Goal: Contribute content

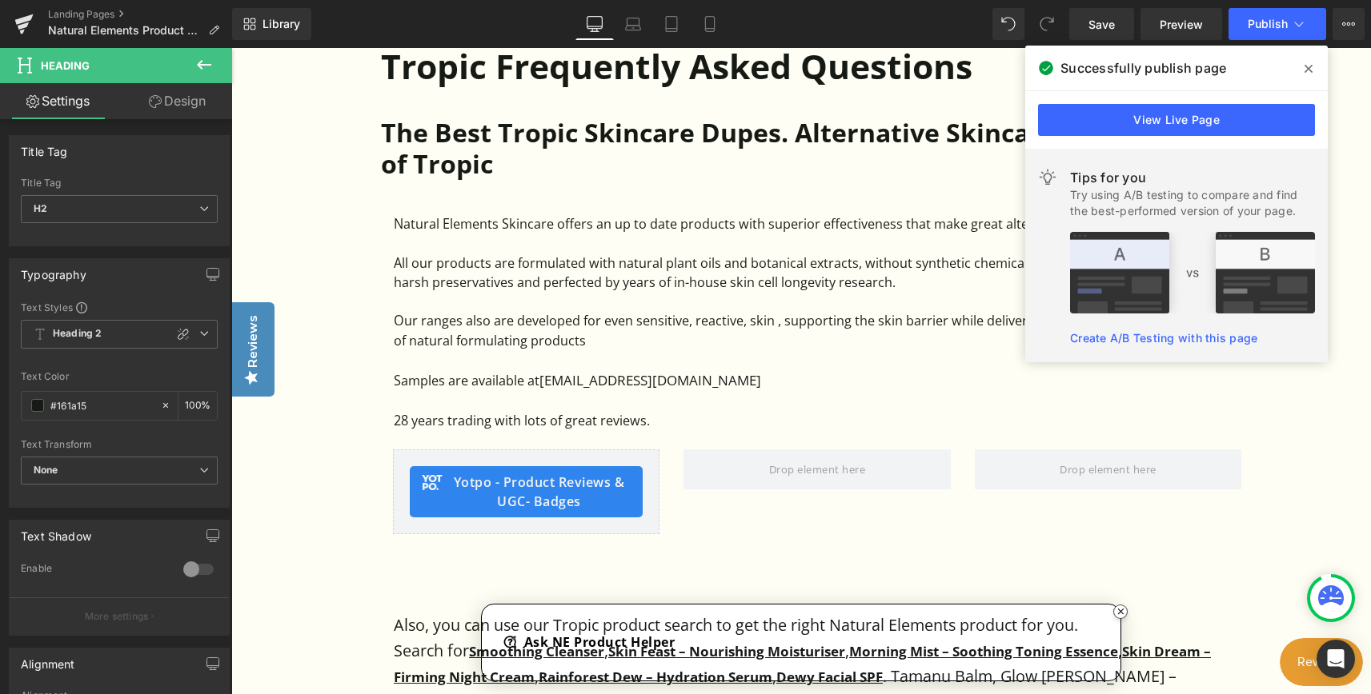
click at [1309, 69] on icon at bounding box center [1308, 69] width 8 height 8
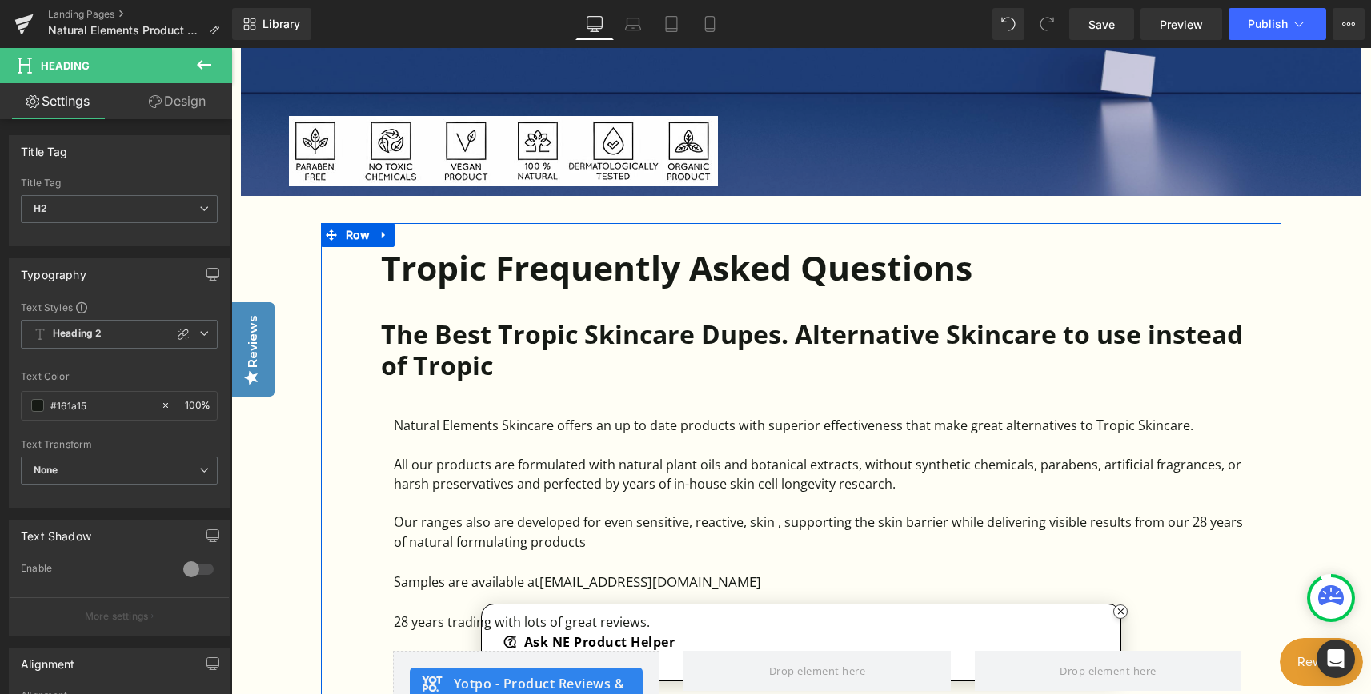
scroll to position [720, 0]
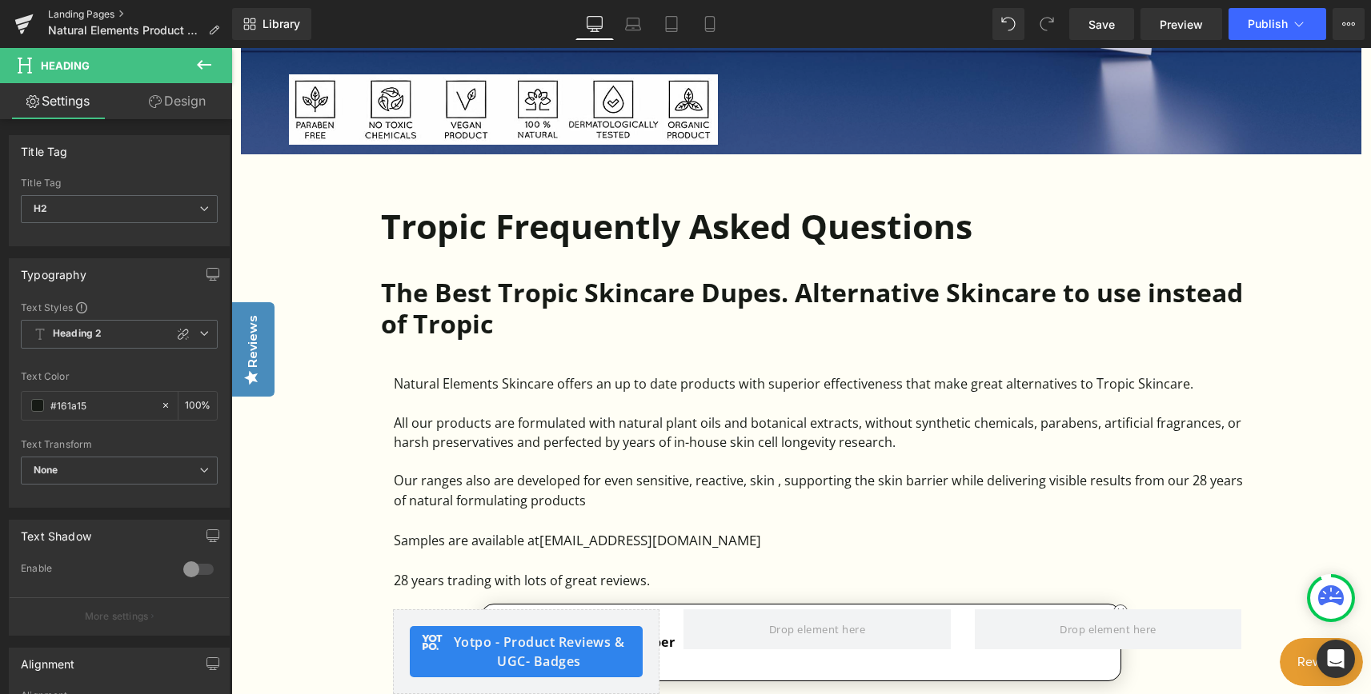
click at [90, 12] on link "Landing Pages" at bounding box center [140, 14] width 184 height 13
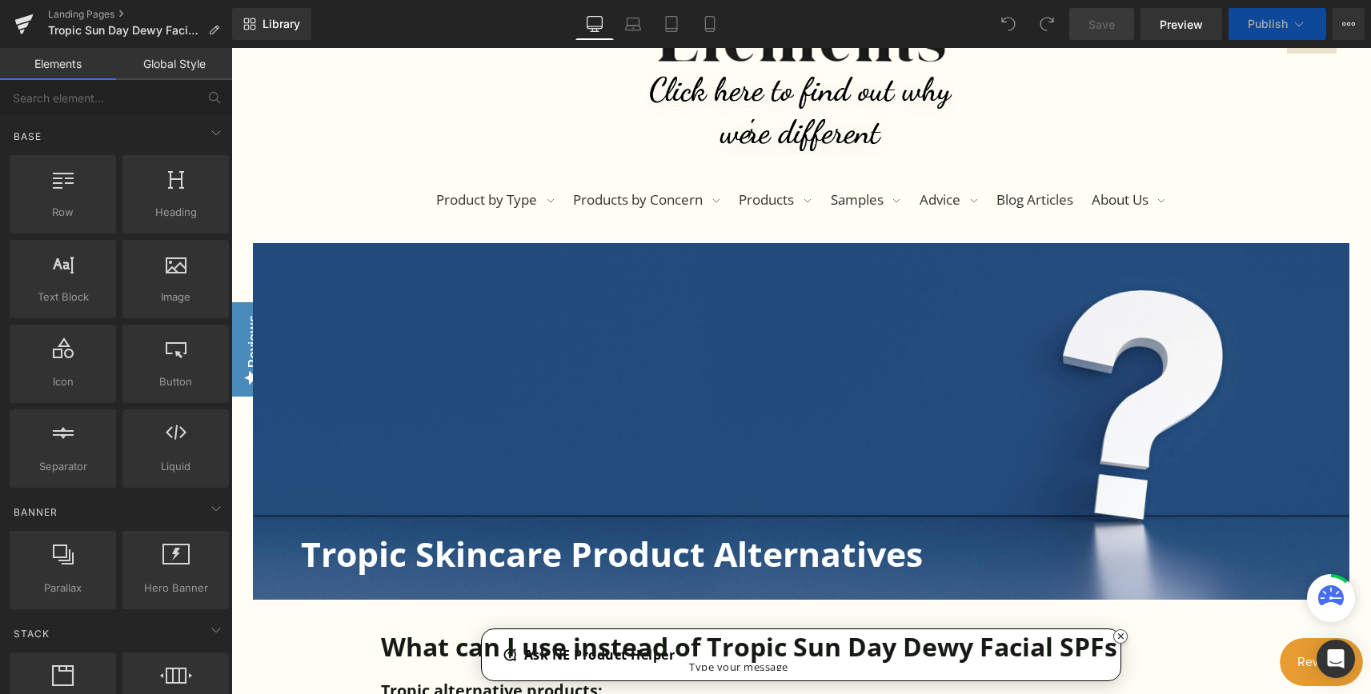
scroll to position [400, 0]
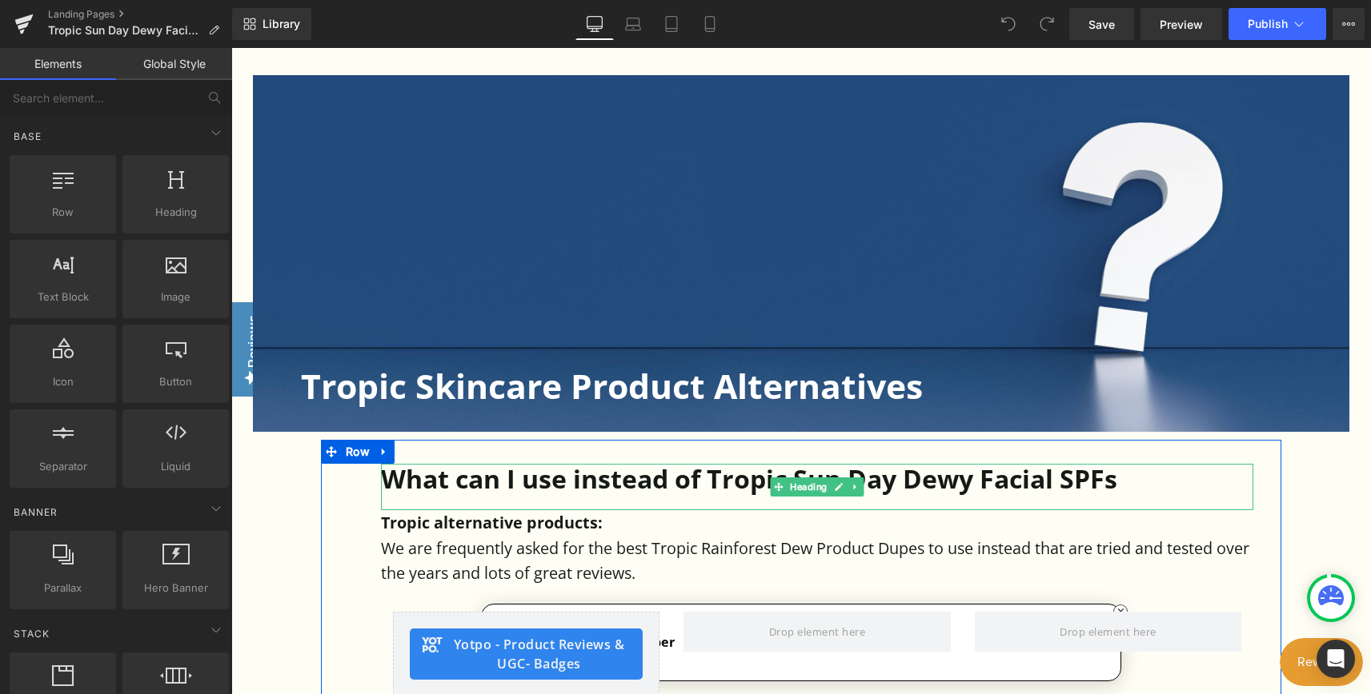
click at [1103, 476] on h1 "What can I use instead of Tropic Sun Day Dewy Facial SPFs" at bounding box center [817, 479] width 872 height 30
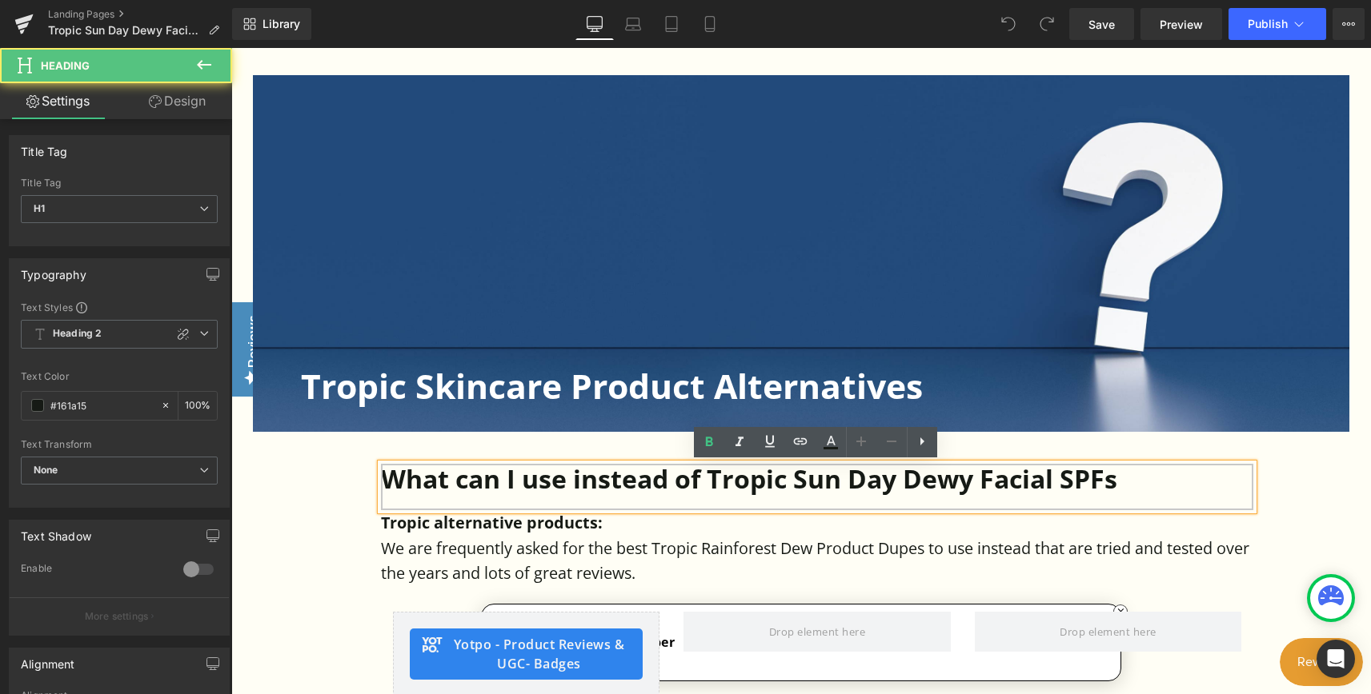
click at [1116, 481] on h1 "What can I use instead of Tropic Sun Day Dewy Facial SPFs" at bounding box center [817, 479] width 872 height 30
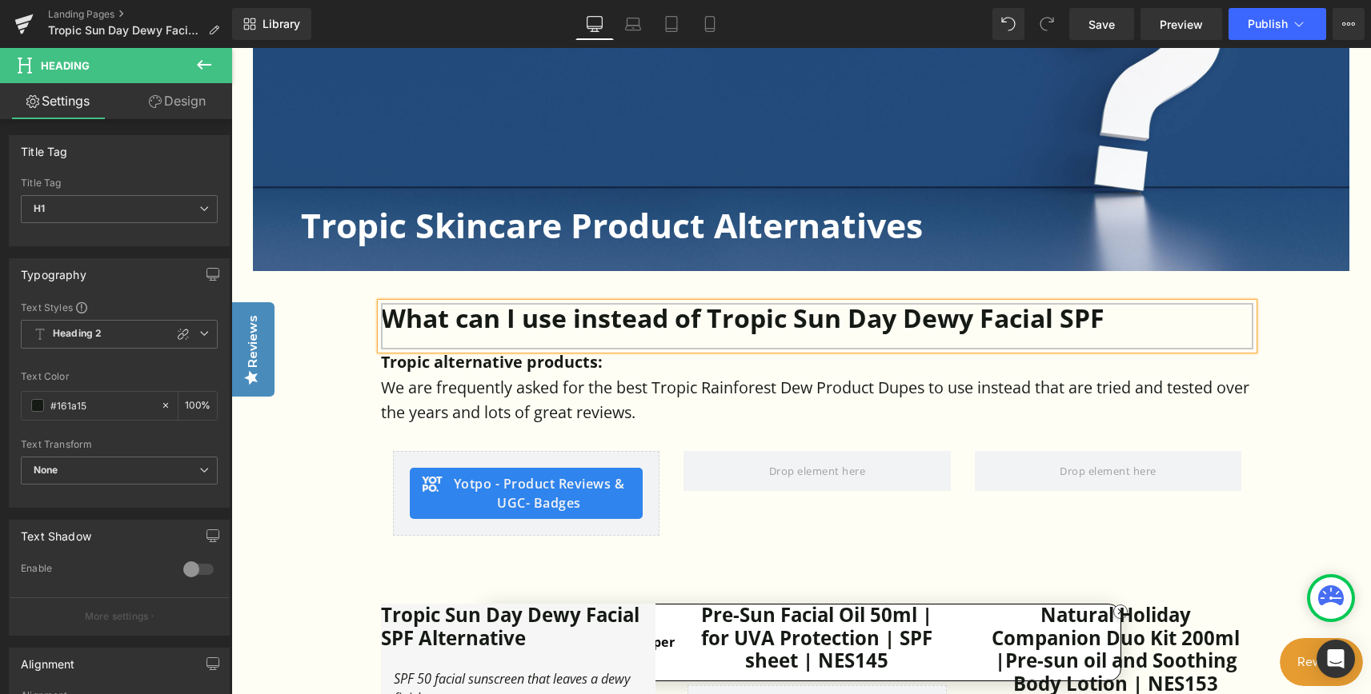
scroll to position [560, 0]
click at [699, 388] on p "We are frequently asked for the best Tropic Rainforest Dew Product Dupes to use…" at bounding box center [817, 401] width 872 height 50
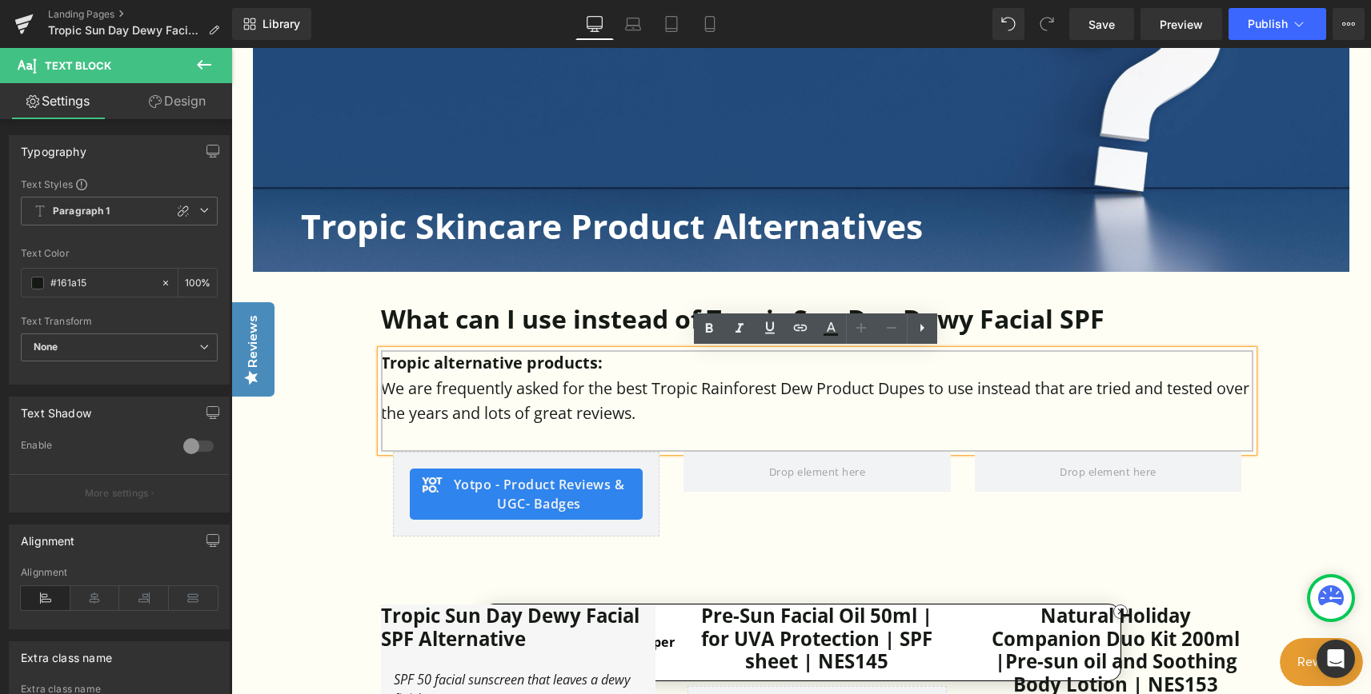
click at [706, 390] on p "We are frequently asked for the best Tropic Rainforest Dew Product Dupes to use…" at bounding box center [817, 401] width 872 height 50
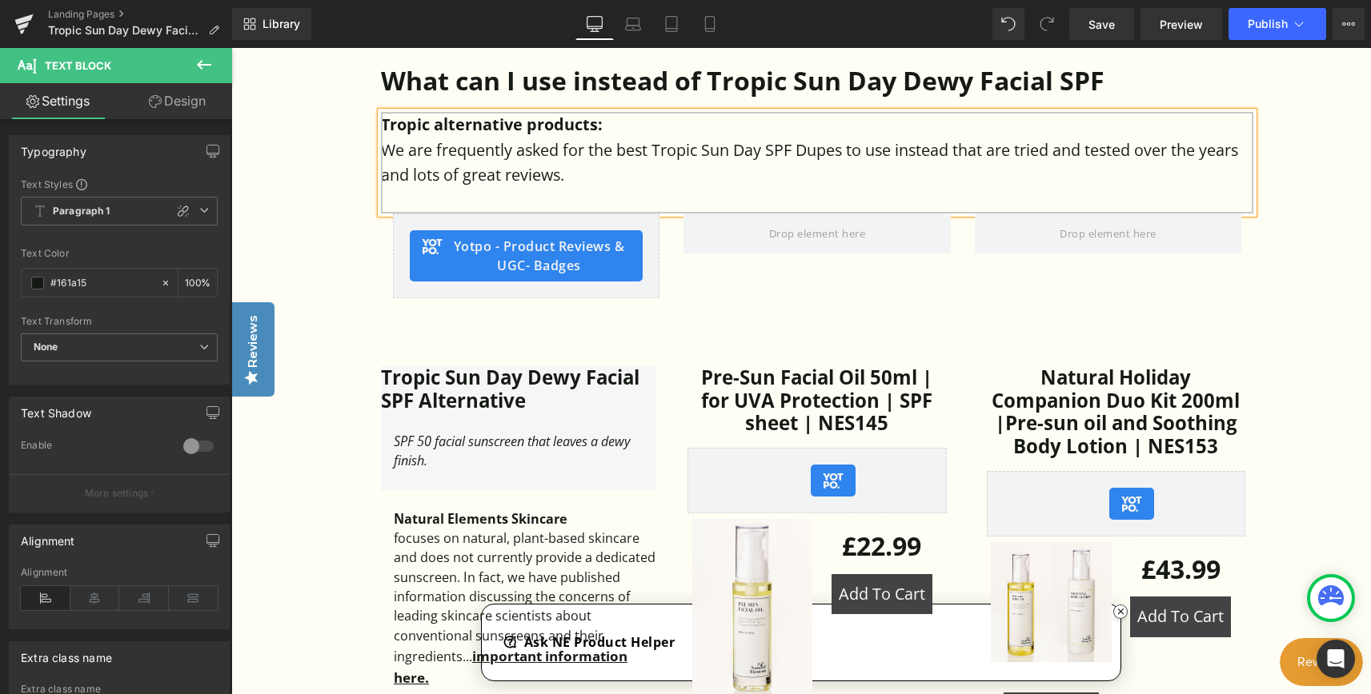
scroll to position [800, 0]
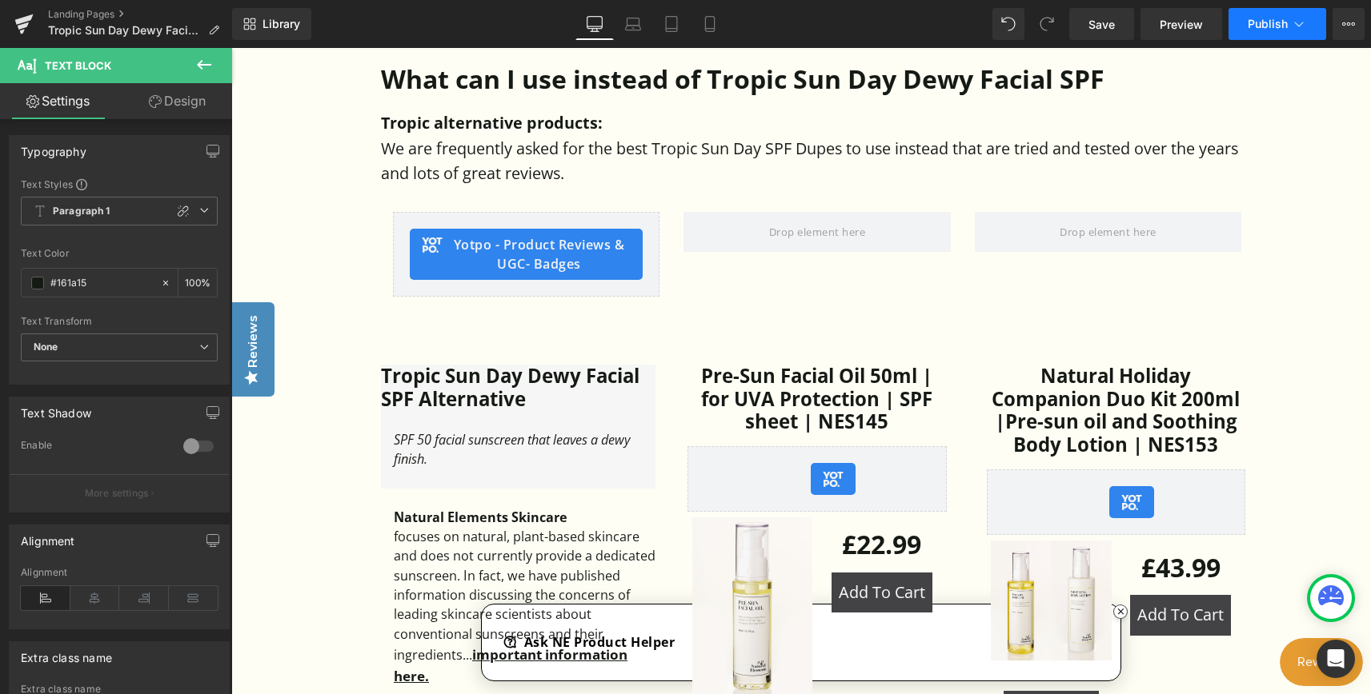
click at [1262, 24] on span "Publish" at bounding box center [1267, 24] width 40 height 13
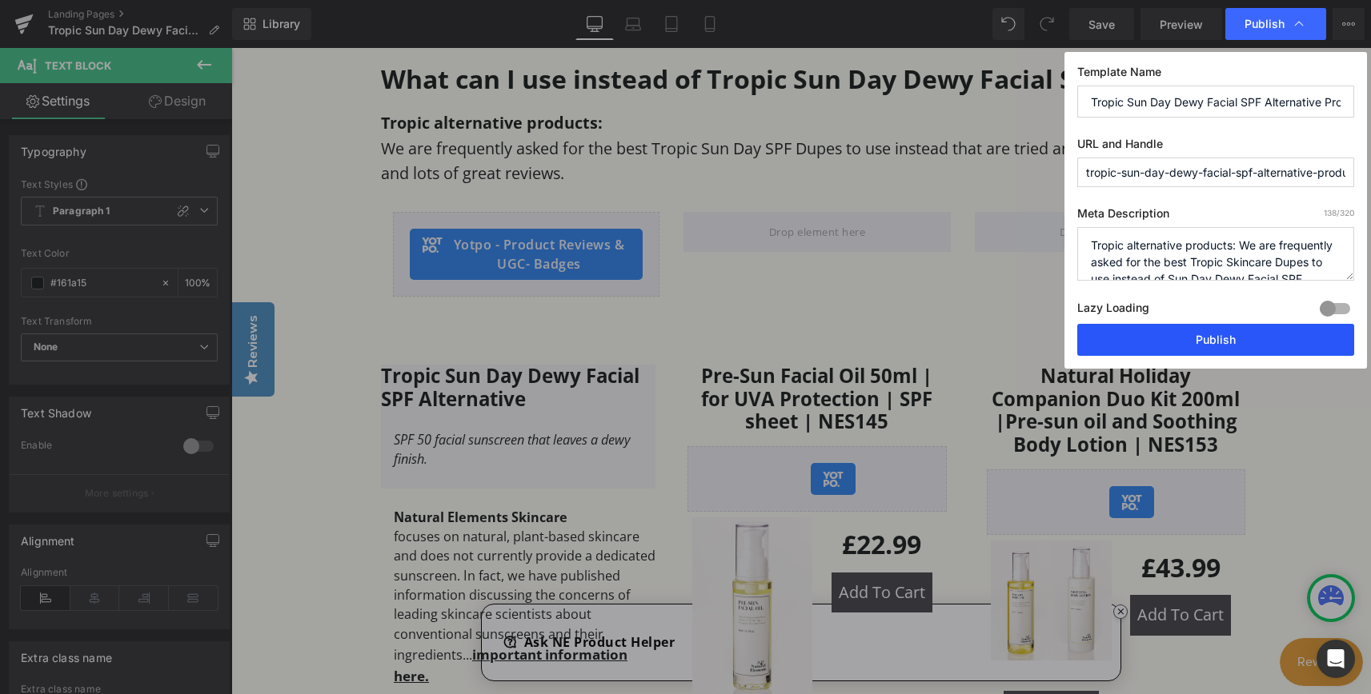
click at [1194, 339] on button "Publish" at bounding box center [1215, 340] width 277 height 32
